Goal: Book appointment/travel/reservation

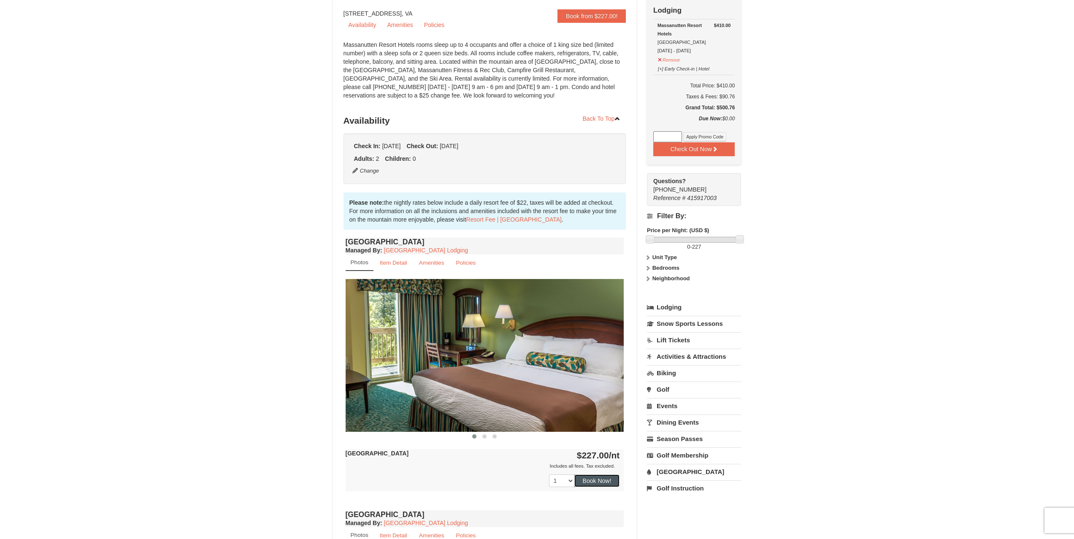
scroll to position [82, 0]
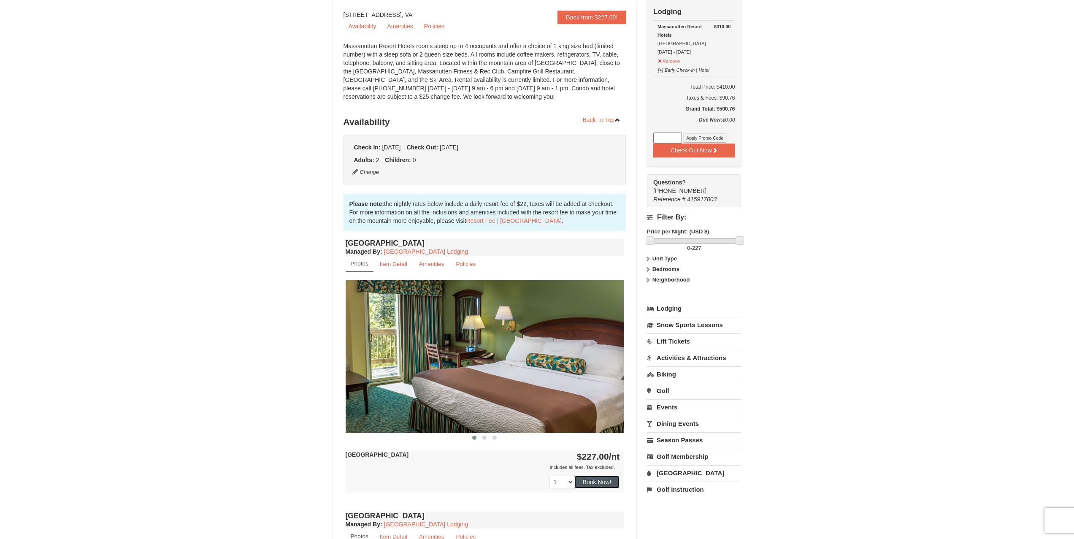
click at [588, 479] on button "Book Now!" at bounding box center [598, 482] width 46 height 13
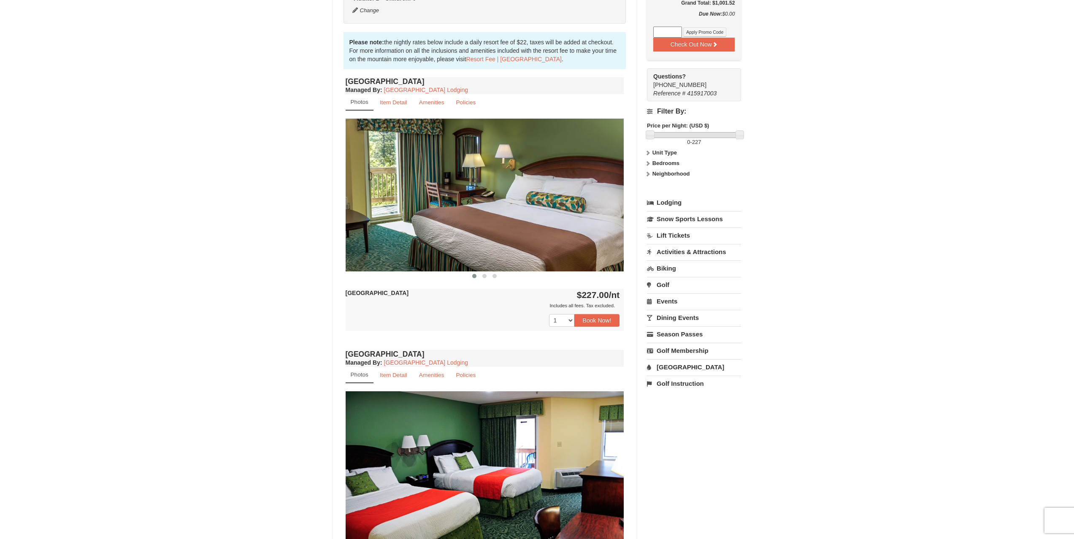
scroll to position [253, 0]
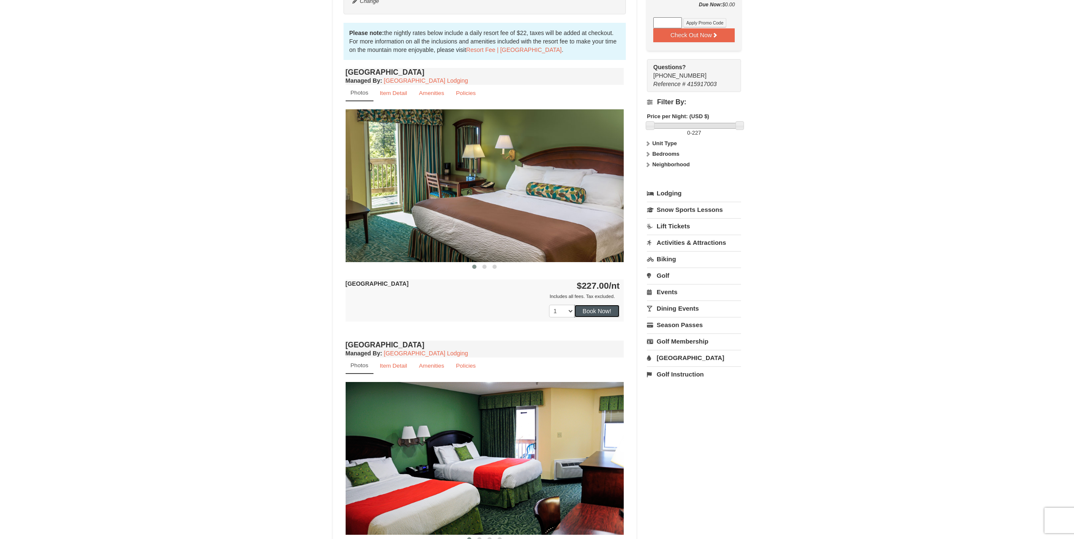
click at [609, 314] on button "Book Now!" at bounding box center [598, 311] width 46 height 13
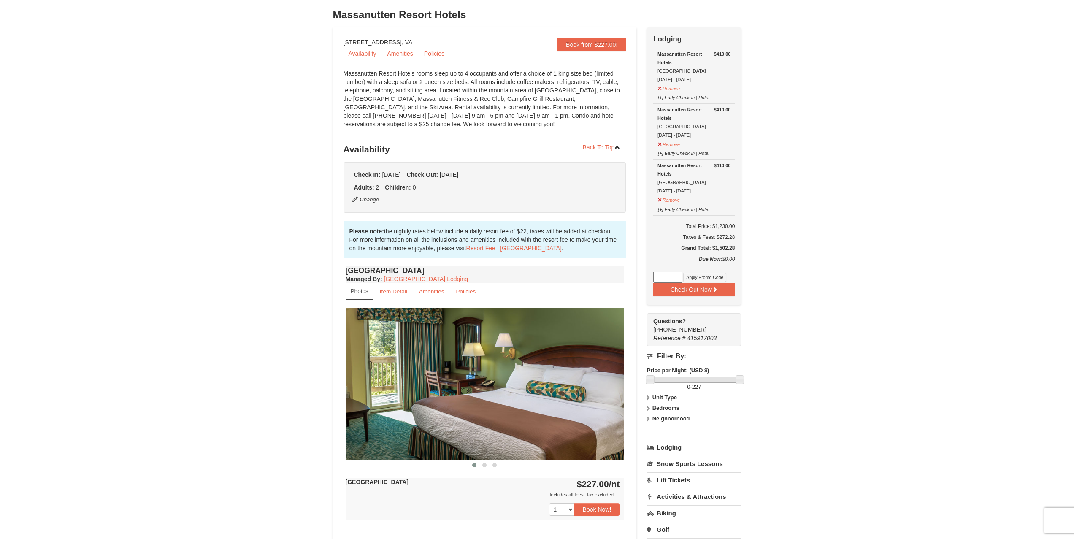
scroll to position [40, 0]
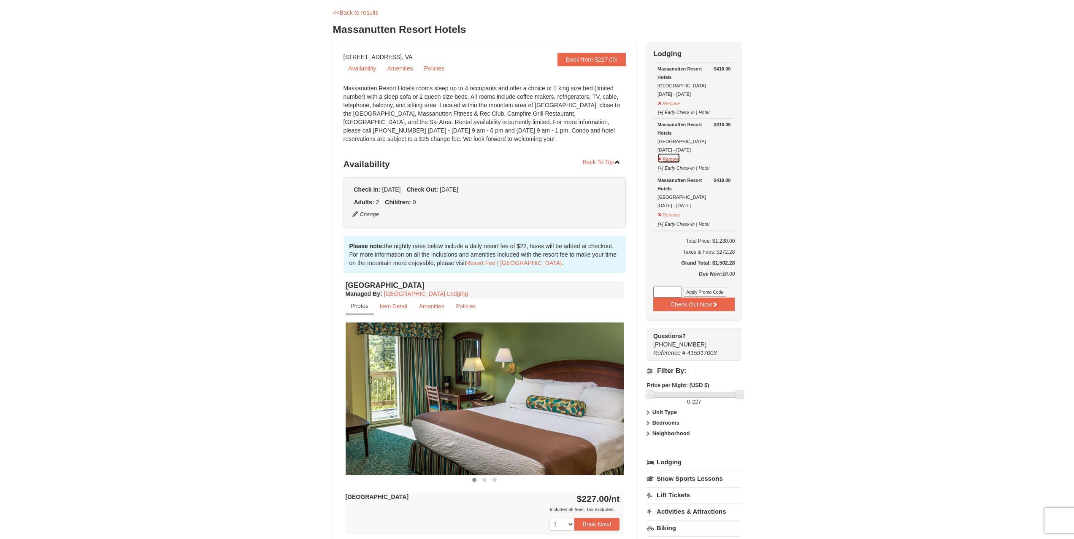
click at [668, 156] on button "Remove" at bounding box center [669, 158] width 23 height 11
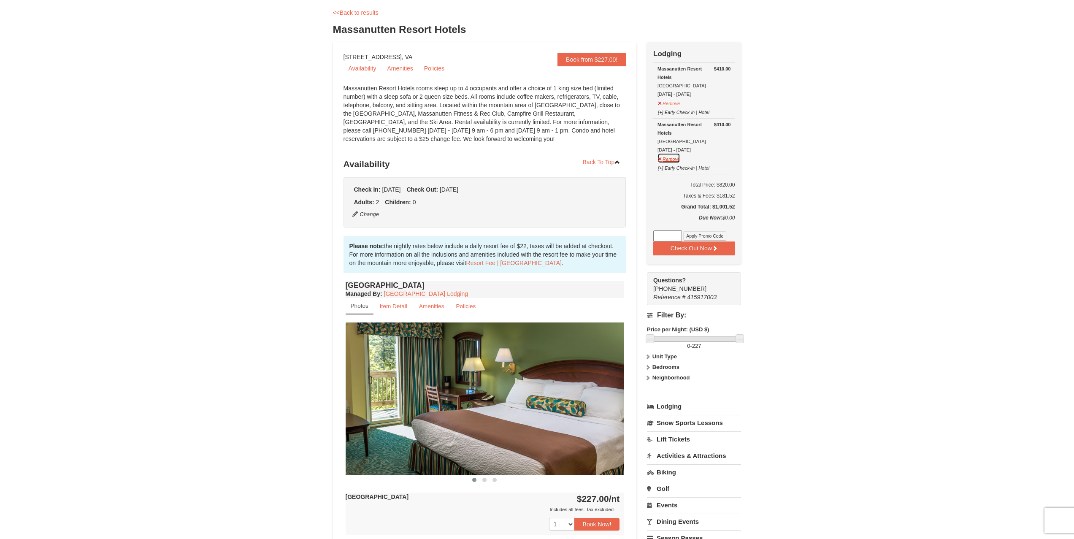
click at [677, 160] on button "Remove" at bounding box center [669, 158] width 23 height 11
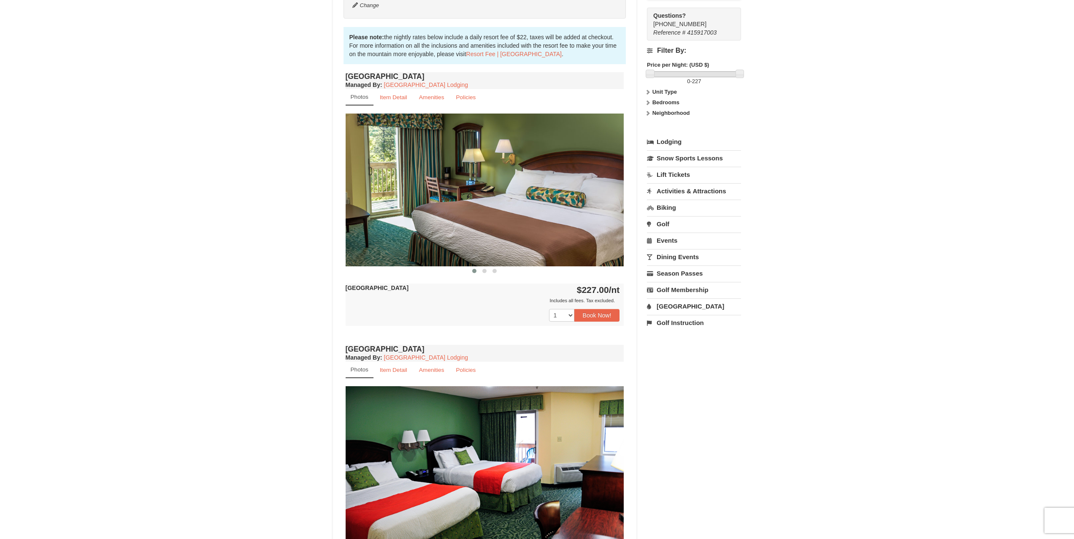
scroll to position [296, 0]
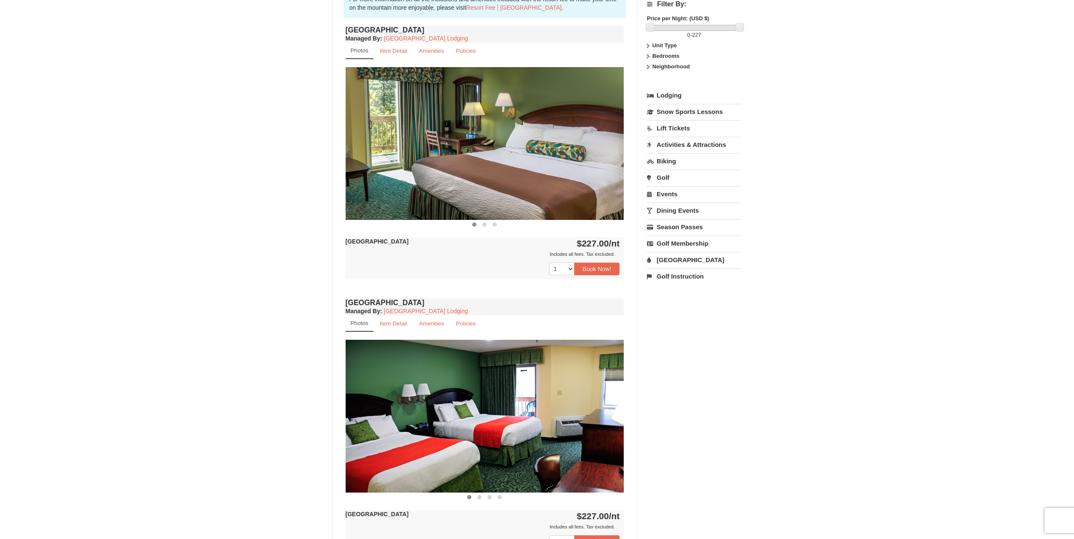
click at [1002, 196] on div "× <<Back to results Massanutten Resort Hotels Book from $227.00! [STREET_ADDRES…" at bounding box center [537, 241] width 1074 height 1015
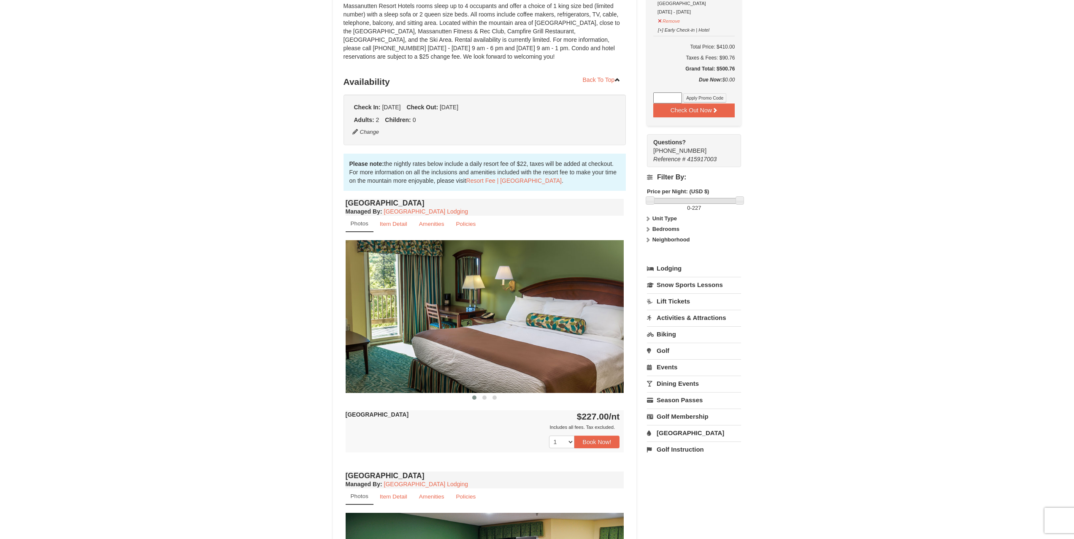
scroll to position [0, 0]
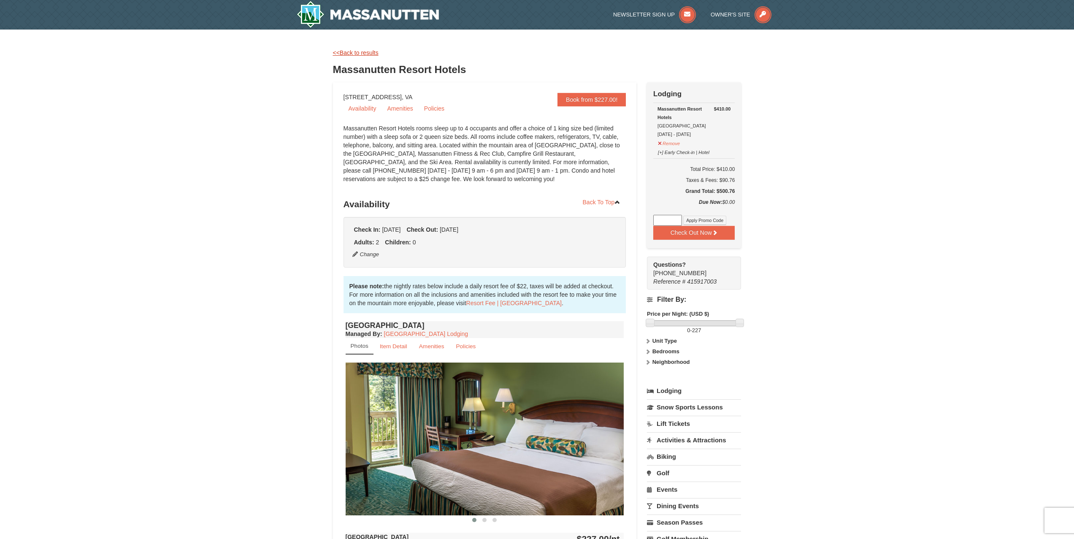
click at [370, 53] on link "<<Back to results" at bounding box center [356, 52] width 46 height 7
